Goal: Information Seeking & Learning: Learn about a topic

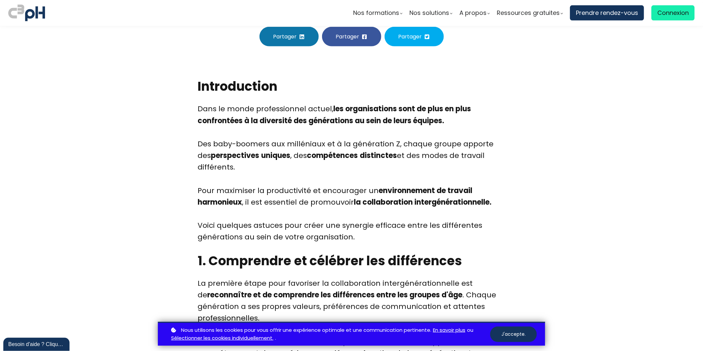
scroll to position [257, 0]
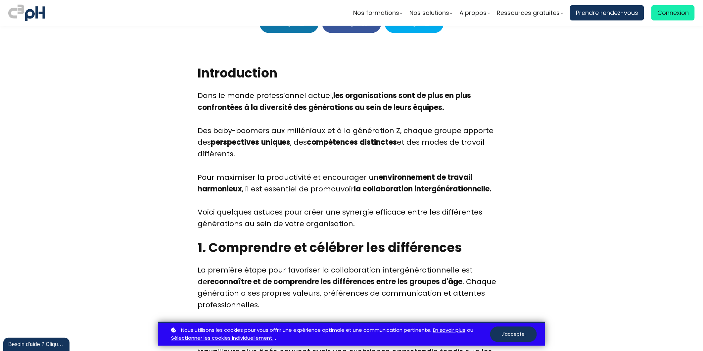
drag, startPoint x: 197, startPoint y: 127, endPoint x: 235, endPoint y: 153, distance: 46.4
click at [235, 153] on div "Dans le monde professionnel actuel, les organisations sont de plus en plus conf…" at bounding box center [352, 160] width 308 height 140
copy div "Des baby-boomers aux milléniaux et à la génération Z, chaque groupe apporte des…"
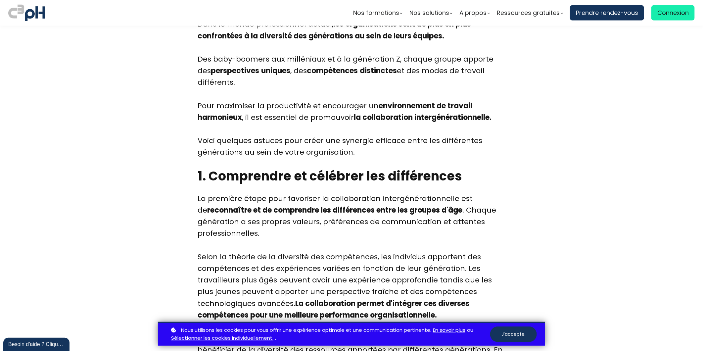
scroll to position [331, 0]
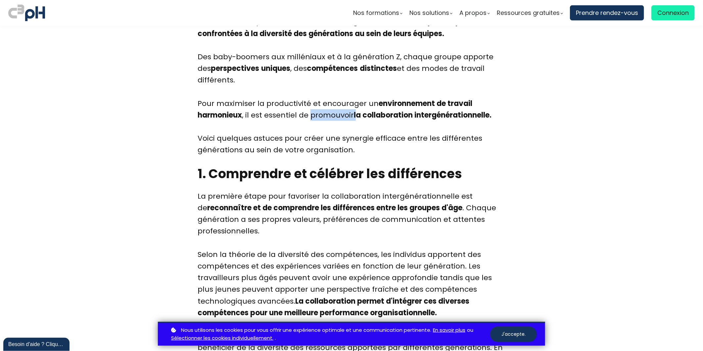
drag, startPoint x: 311, startPoint y: 115, endPoint x: 357, endPoint y: 113, distance: 46.0
click at [357, 113] on div "Dans le monde professionnel actuel, les organisations sont de plus en plus conf…" at bounding box center [352, 86] width 308 height 140
drag, startPoint x: 357, startPoint y: 113, endPoint x: 343, endPoint y: 113, distance: 13.9
copy div "promouvoir l"
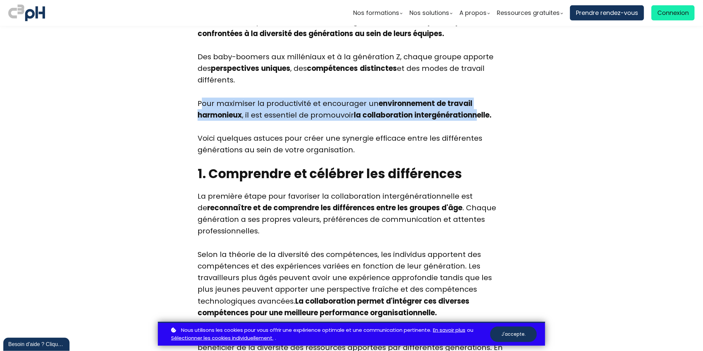
drag, startPoint x: 198, startPoint y: 100, endPoint x: 480, endPoint y: 115, distance: 282.3
click at [480, 115] on div "Dans le monde professionnel actuel, les organisations sont de plus en plus conf…" at bounding box center [352, 86] width 308 height 140
drag, startPoint x: 197, startPoint y: 101, endPoint x: 502, endPoint y: 114, distance: 305.3
click at [502, 114] on div "Dans le monde professionnel actuel, les organisations sont de plus en plus conf…" at bounding box center [352, 86] width 308 height 140
drag, startPoint x: 502, startPoint y: 114, endPoint x: 460, endPoint y: 108, distance: 42.7
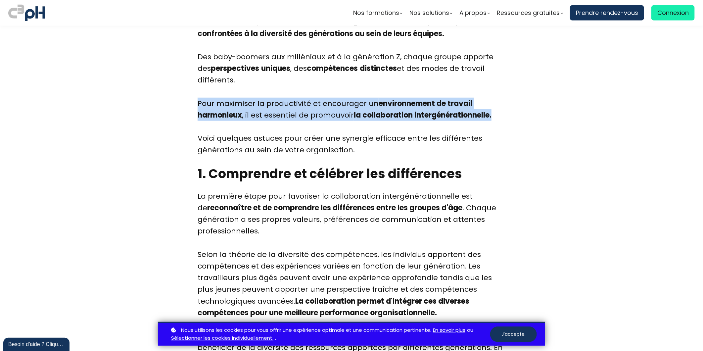
copy div "Pour maximiser la productivité et encourager un environnement de travail harmon…"
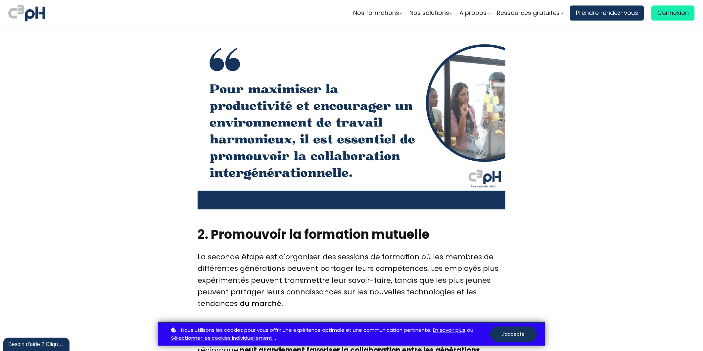
scroll to position [1066, 0]
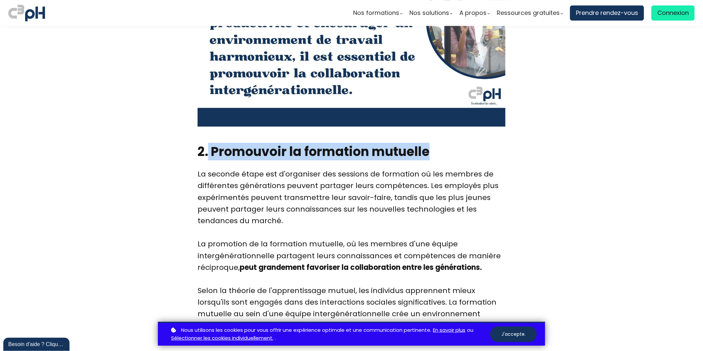
drag, startPoint x: 429, startPoint y: 151, endPoint x: 204, endPoint y: 157, distance: 224.7
click at [204, 157] on h2 "2. Promouvoir la formation mutuelle" at bounding box center [352, 151] width 308 height 17
copy h2 ". Promouvoir la formation mutuelle"
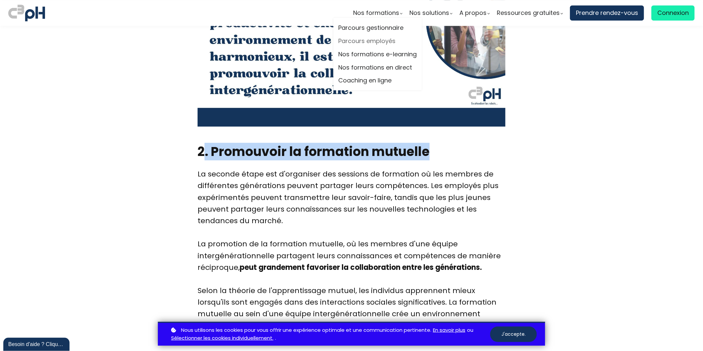
scroll to position [1029, 0]
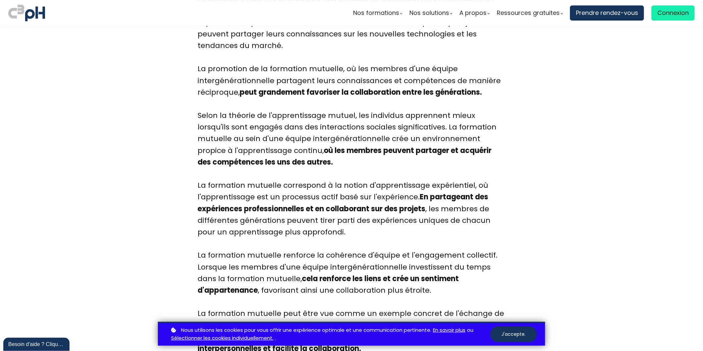
scroll to position [1250, 0]
